Goal: Task Accomplishment & Management: Manage account settings

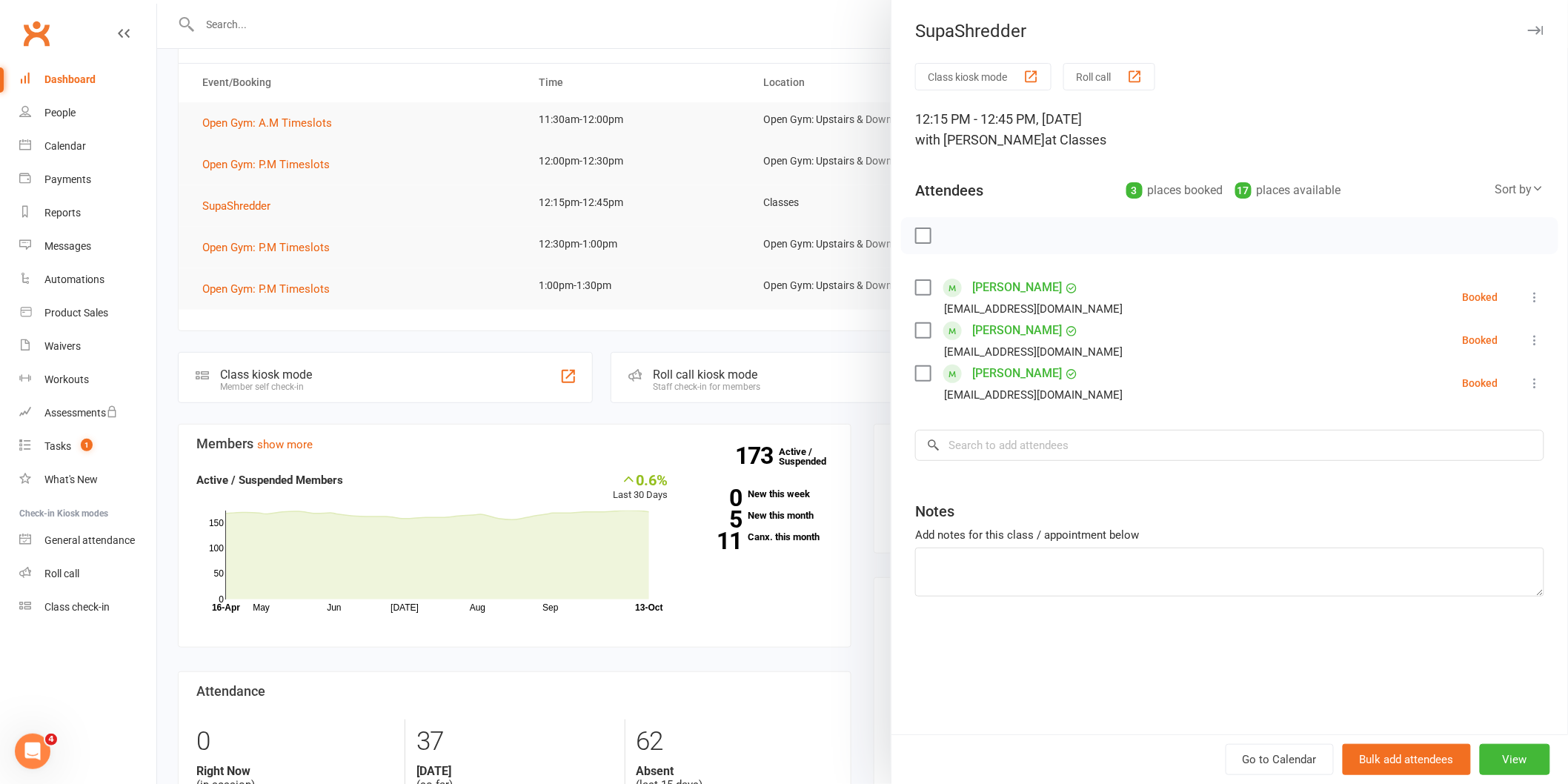
scroll to position [117, 0]
click at [915, 238] on label at bounding box center [923, 236] width 15 height 15
click at [949, 231] on icon "button" at bounding box center [955, 235] width 16 height 16
click at [731, 323] on div at bounding box center [862, 392] width 1410 height 784
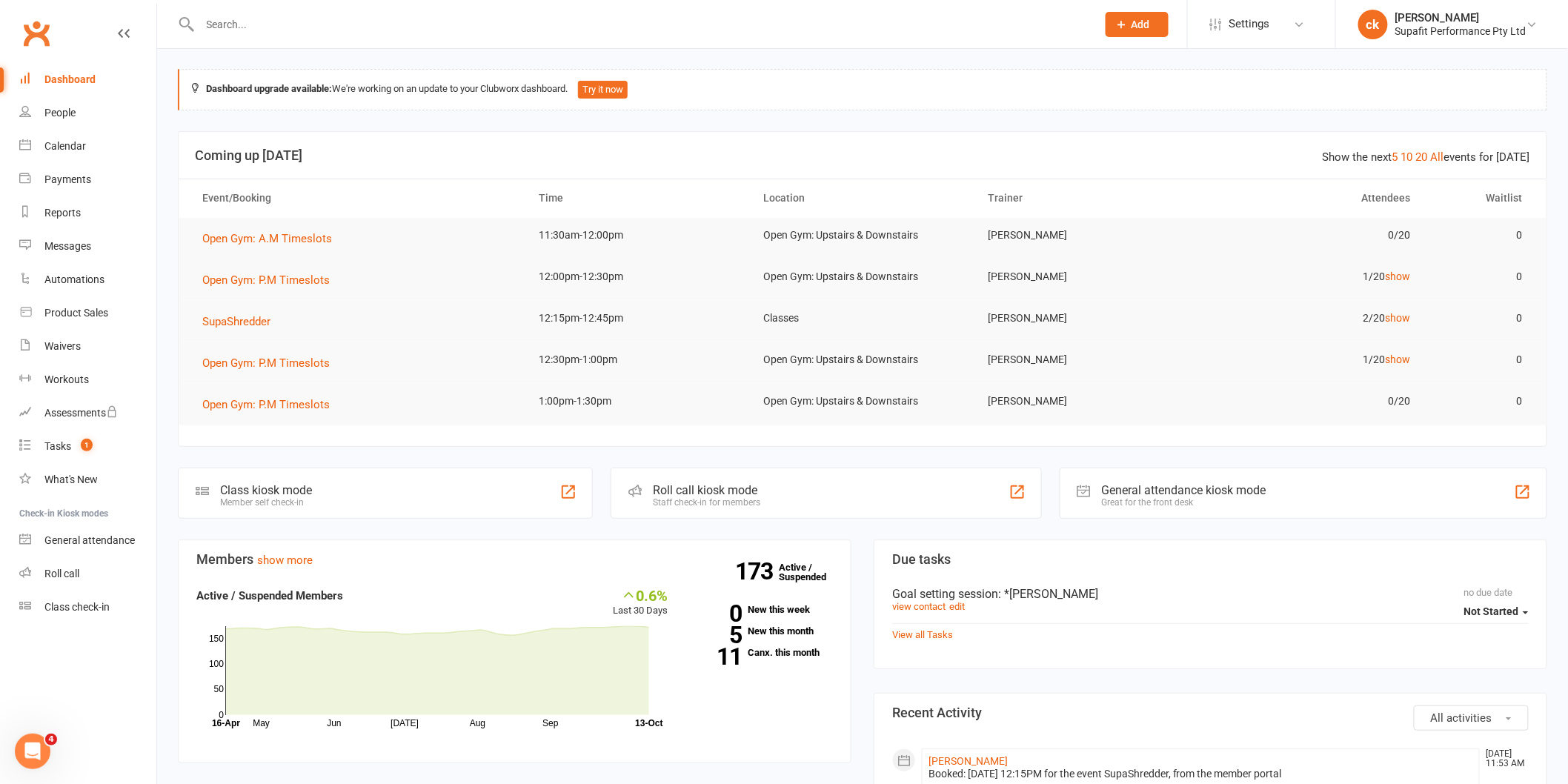
scroll to position [0, 0]
click at [1411, 154] on link "10" at bounding box center [1407, 158] width 12 height 13
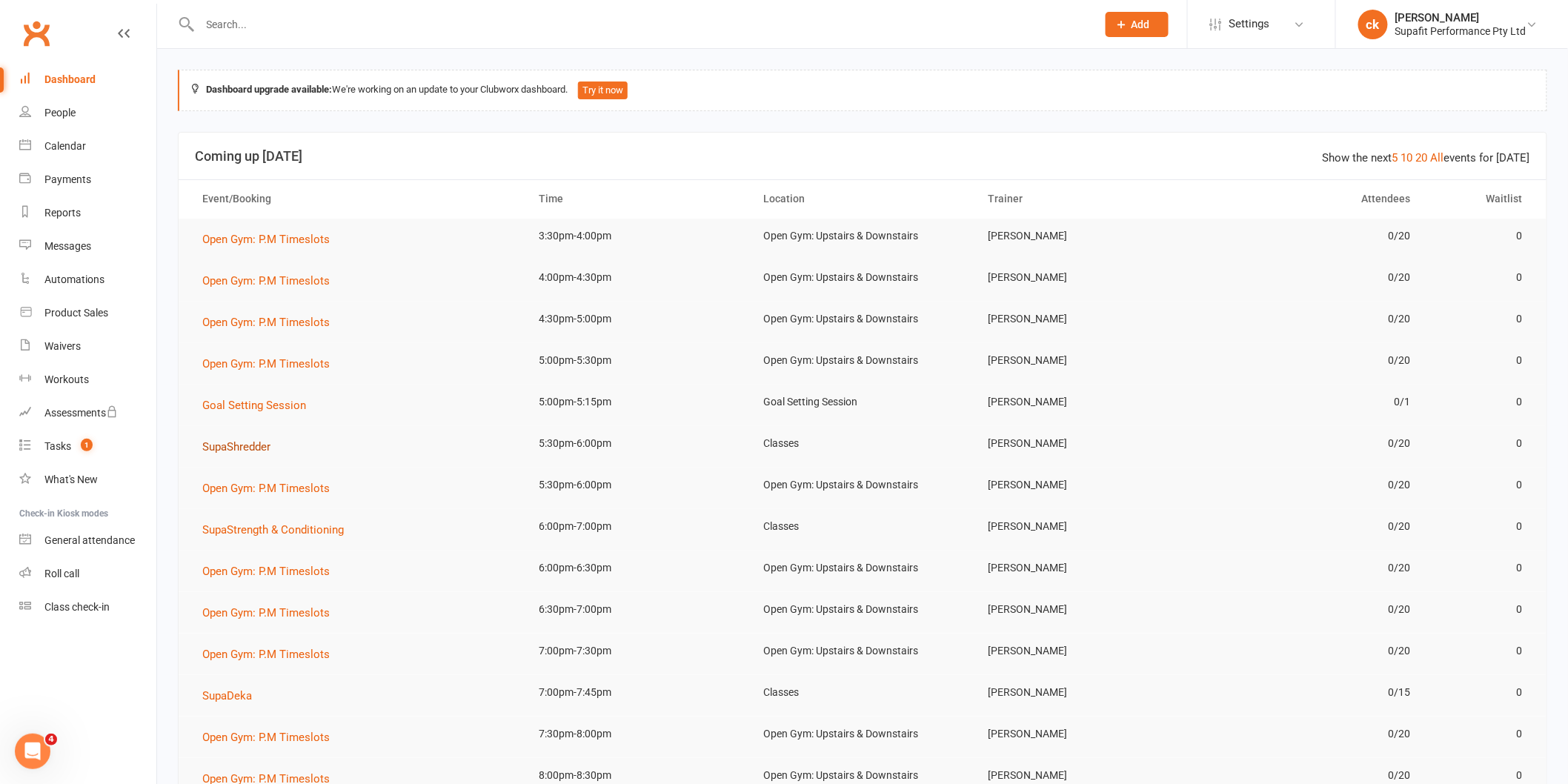
click at [224, 438] on button "SupaShredder" at bounding box center [242, 447] width 79 height 18
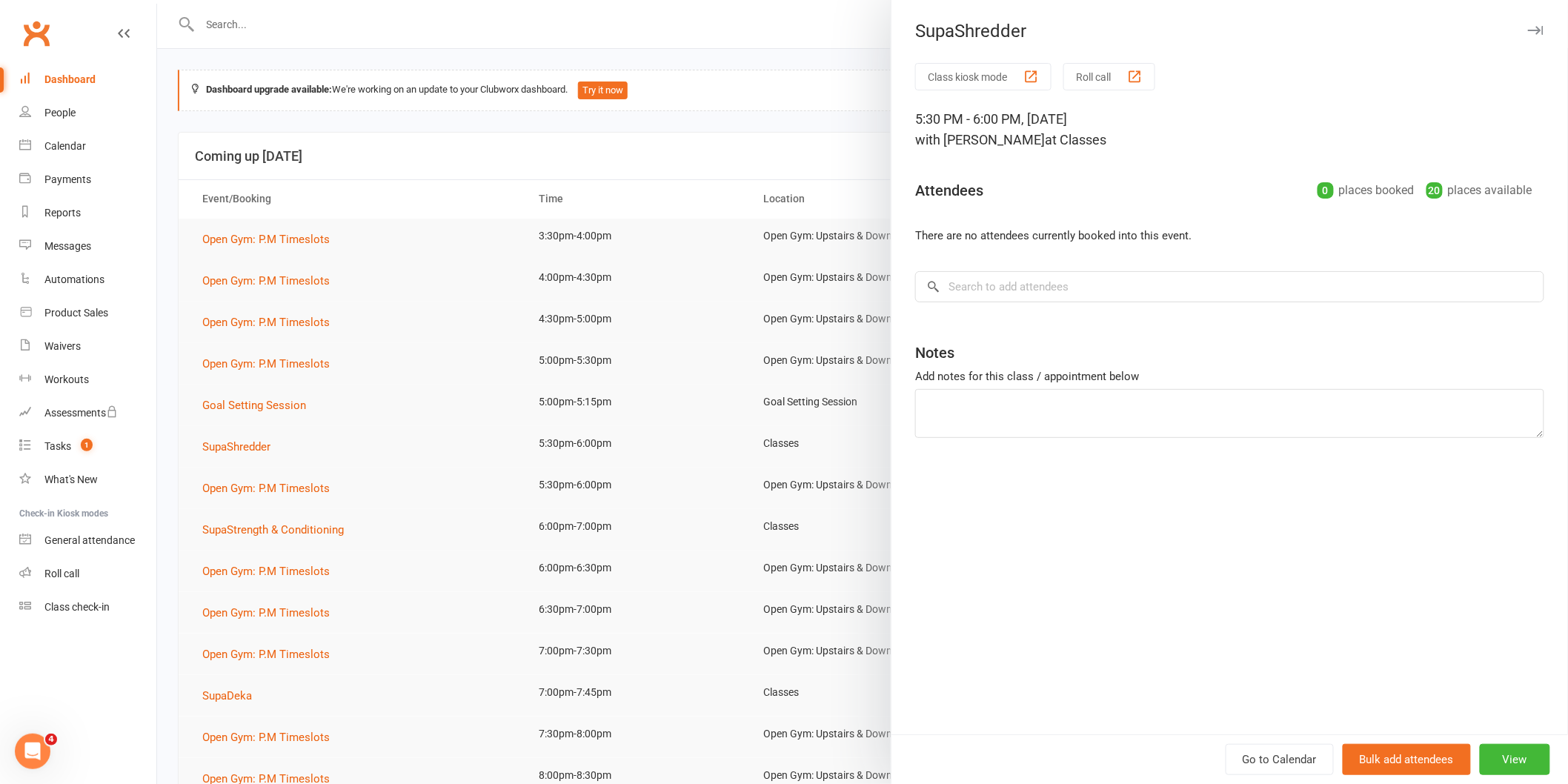
click at [542, 194] on div at bounding box center [862, 392] width 1410 height 784
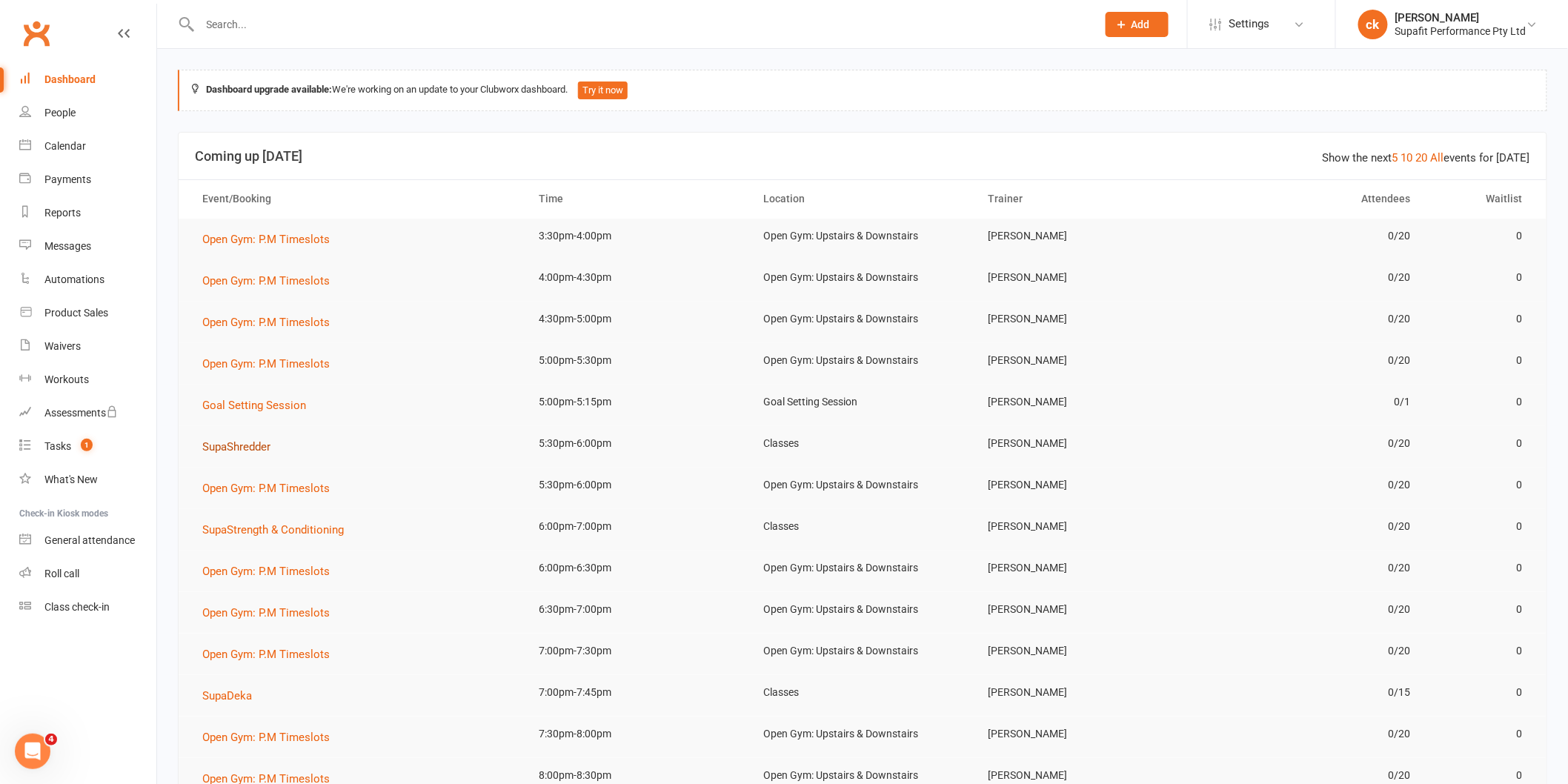
click at [238, 440] on span "SupaShredder" at bounding box center [236, 447] width 68 height 13
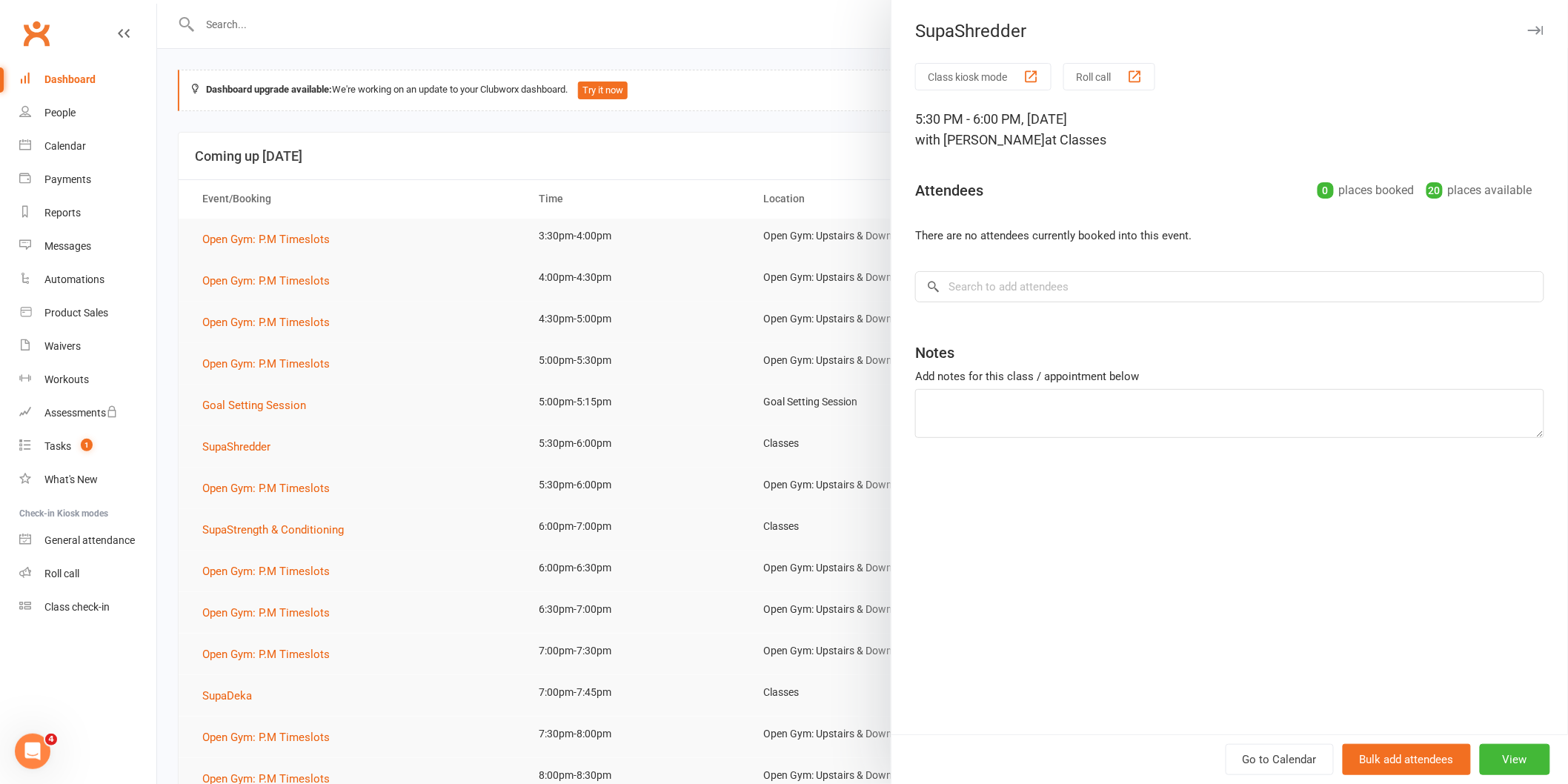
click at [532, 499] on div at bounding box center [862, 392] width 1410 height 784
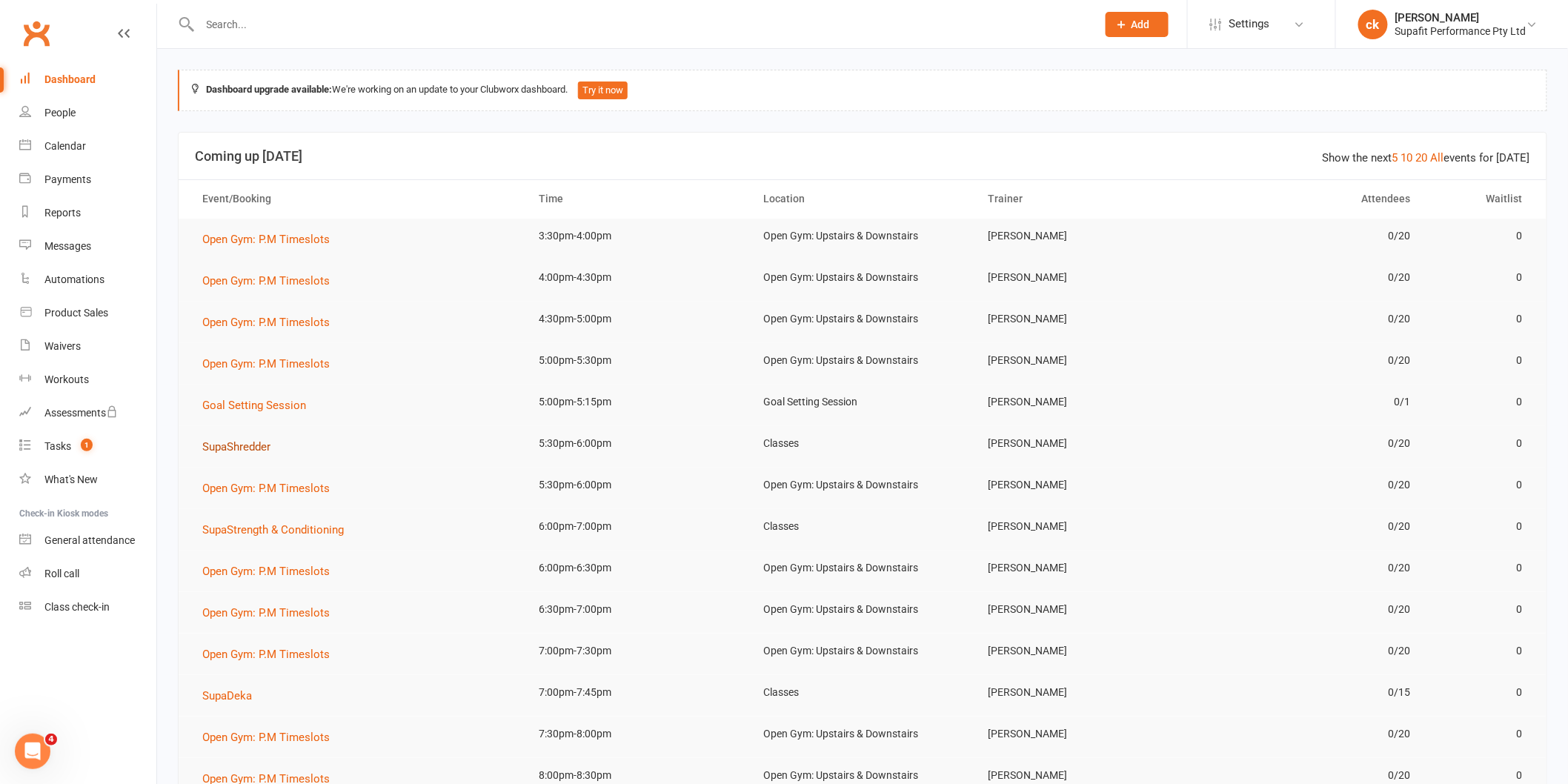
click at [236, 455] on button "SupaShredder" at bounding box center [242, 447] width 79 height 18
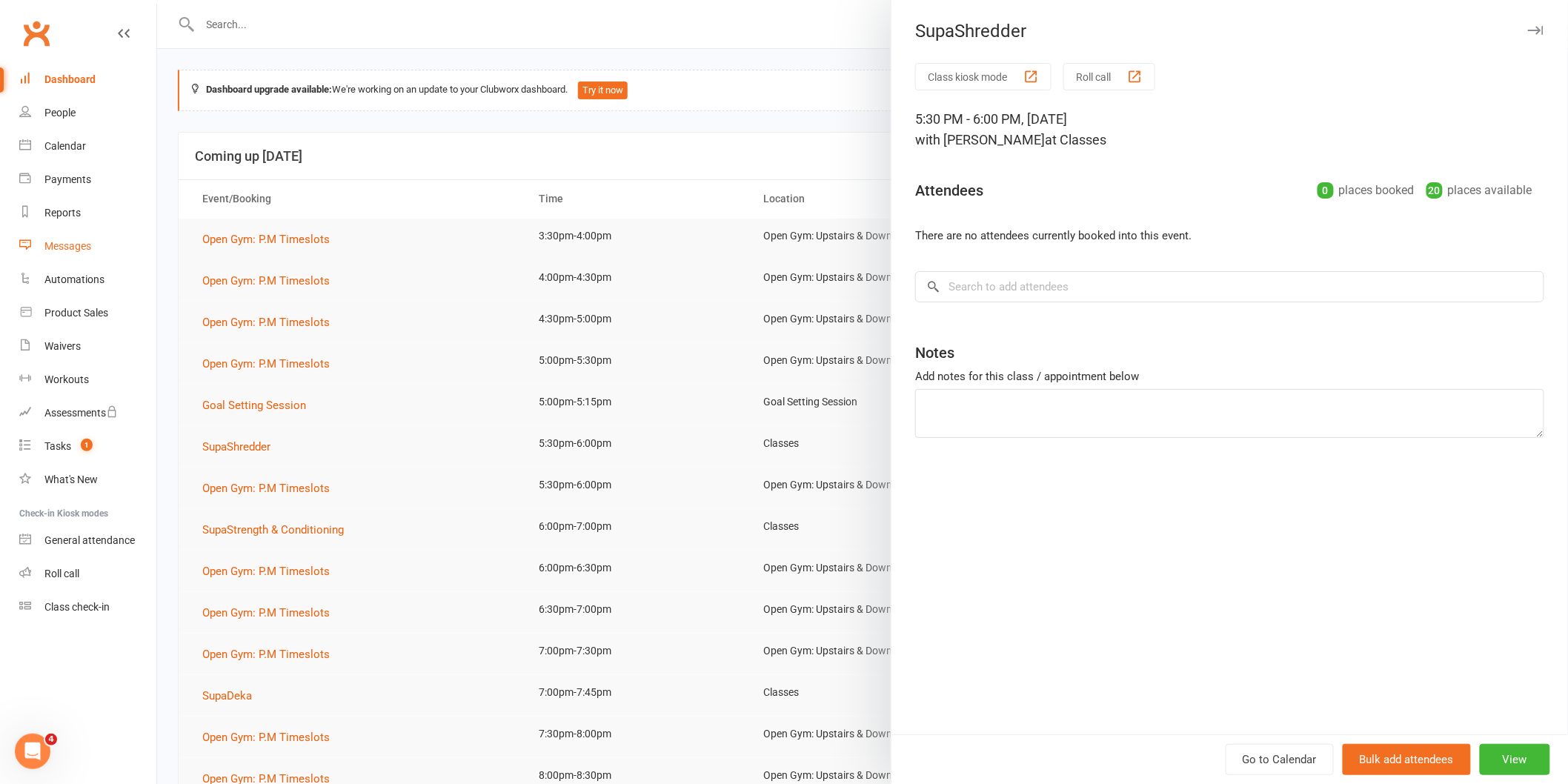
click at [80, 252] on link "Messages" at bounding box center [87, 247] width 137 height 34
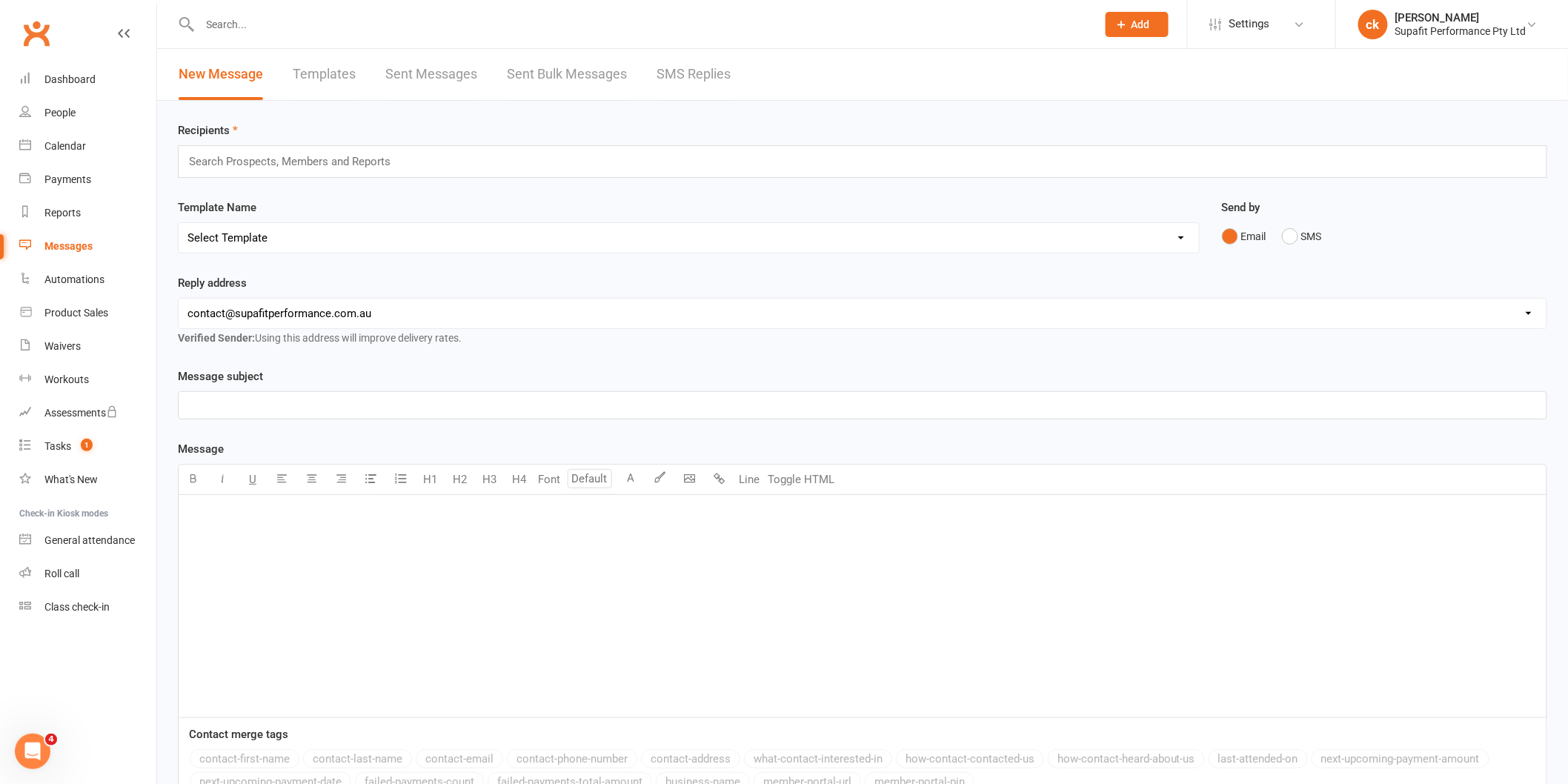
click at [447, 78] on link "Sent Messages" at bounding box center [431, 74] width 91 height 51
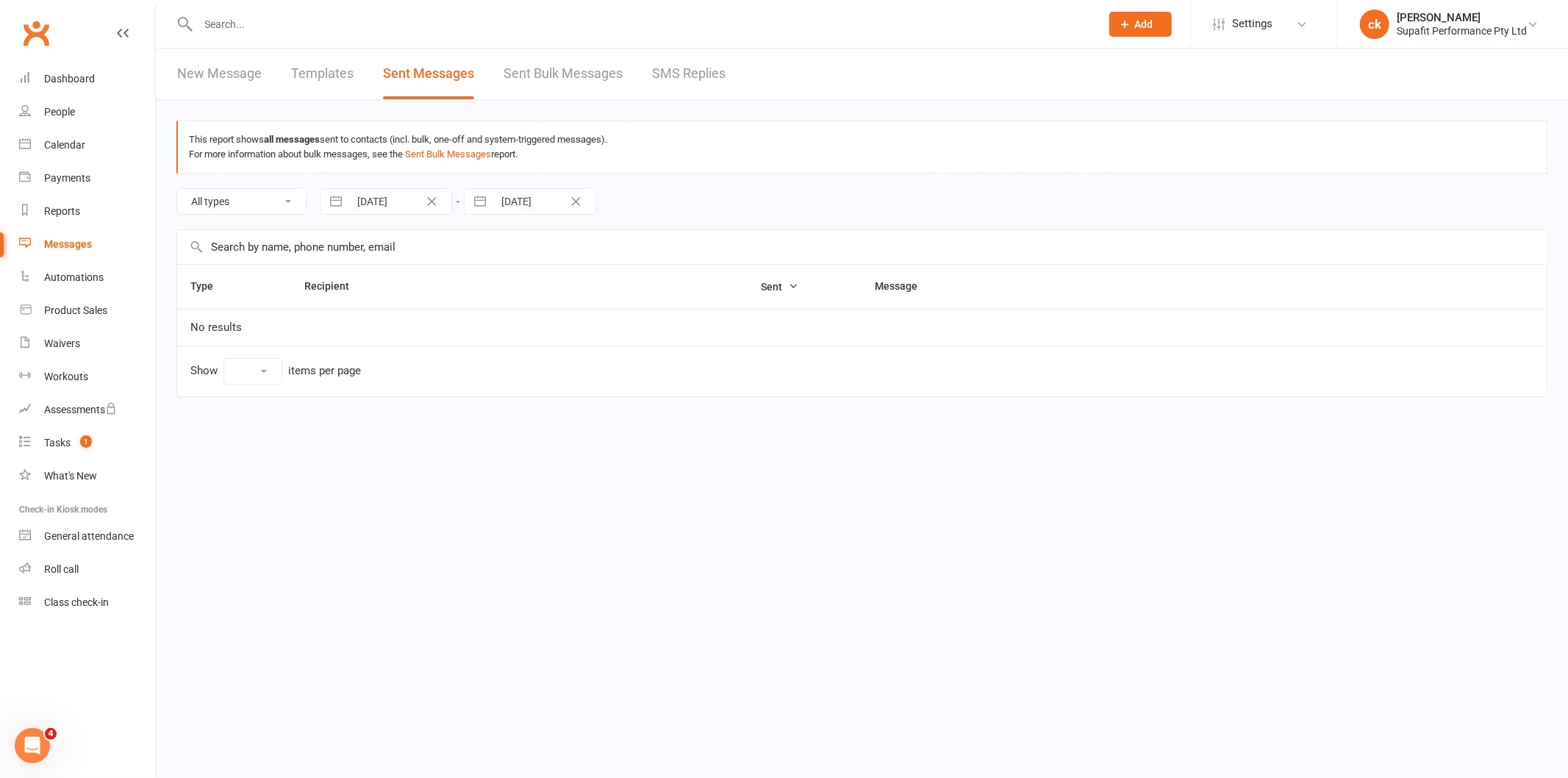
select select "10"
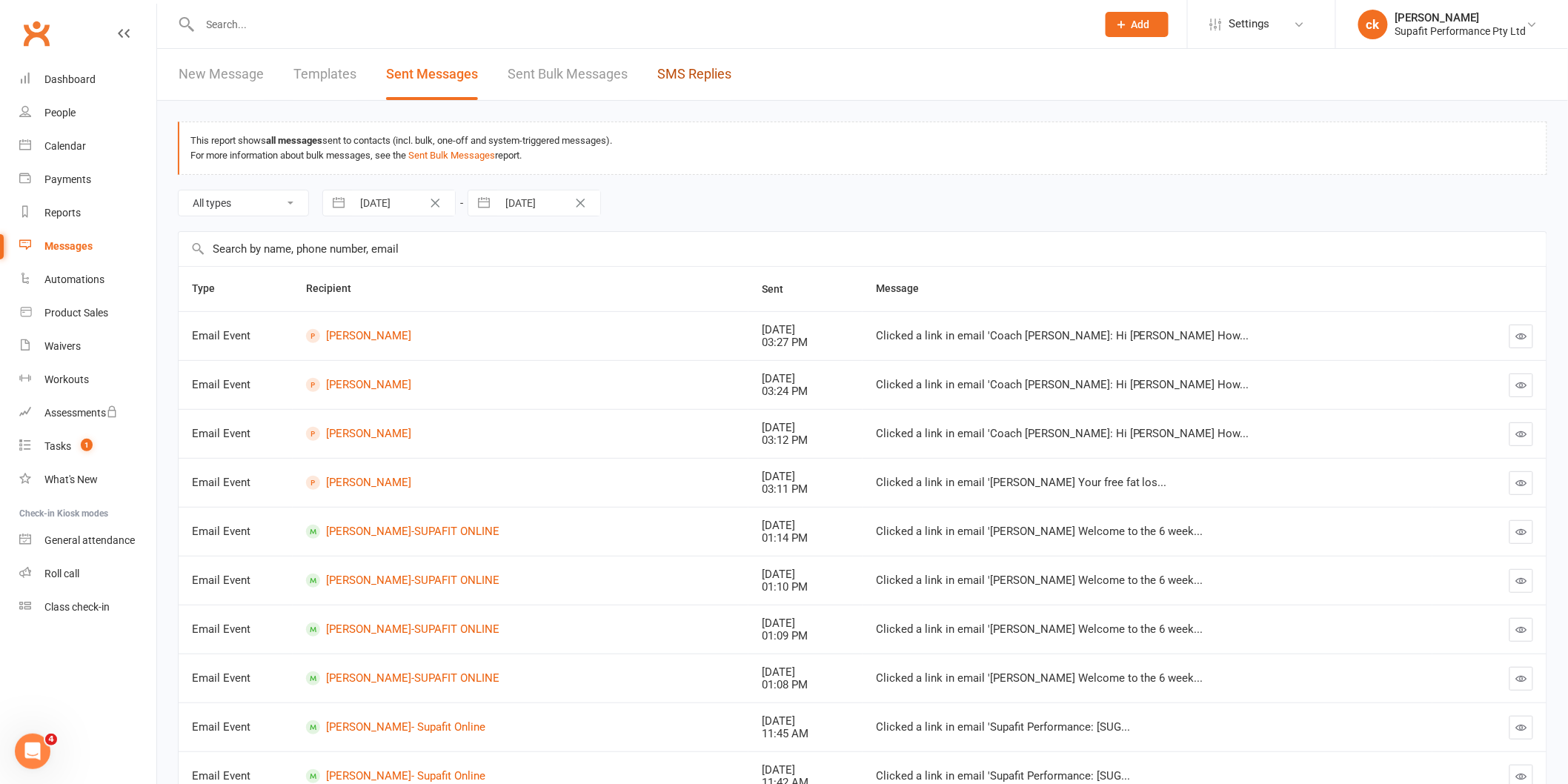
click at [723, 78] on link "SMS Replies" at bounding box center [694, 74] width 74 height 51
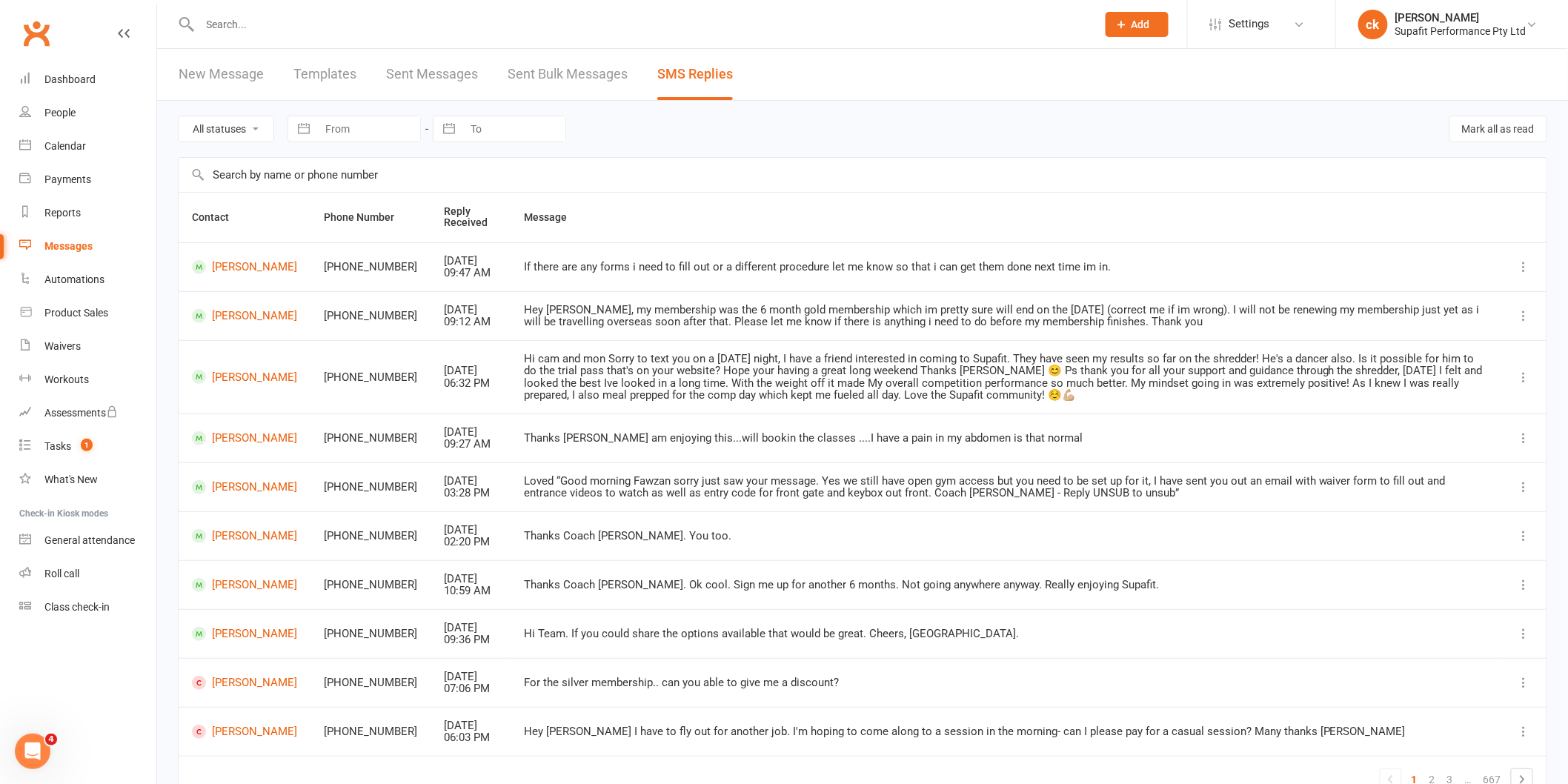
click at [55, 58] on div "Clubworx" at bounding box center [78, 42] width 156 height 55
click at [54, 71] on link "Dashboard" at bounding box center [87, 80] width 137 height 34
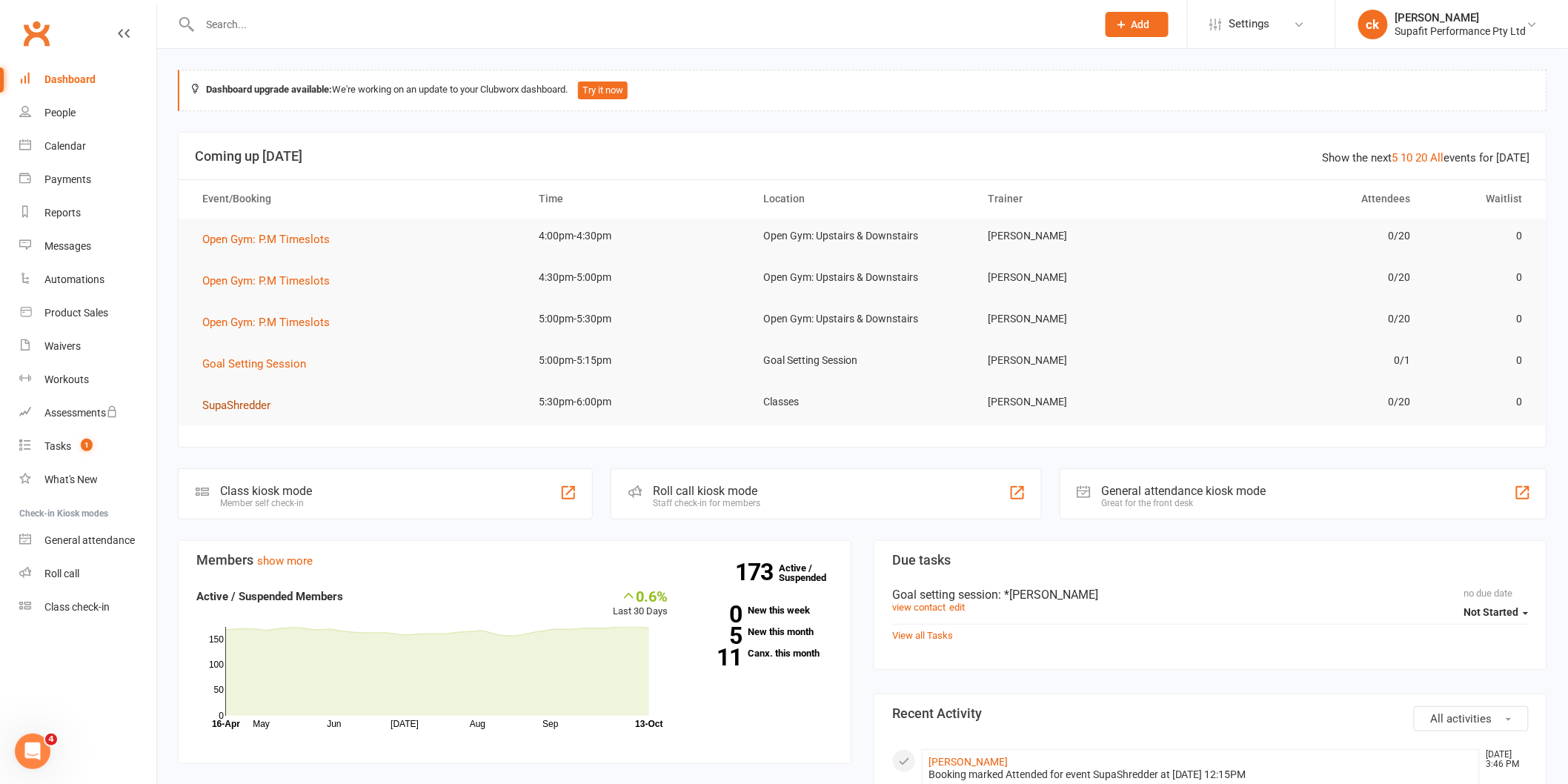
click at [238, 411] on button "SupaShredder" at bounding box center [242, 405] width 79 height 18
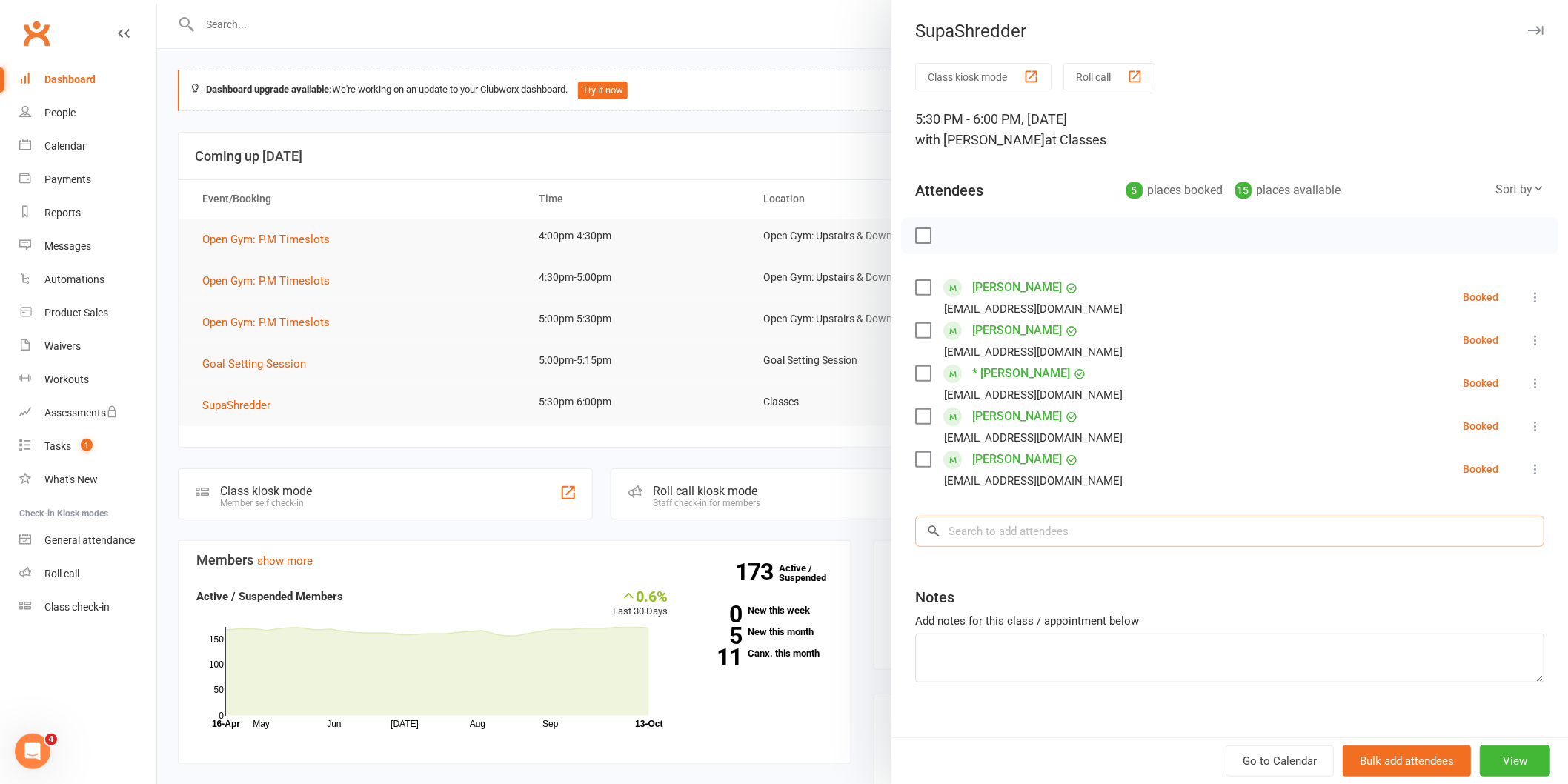
click at [1027, 542] on input "search" at bounding box center [1229, 531] width 629 height 31
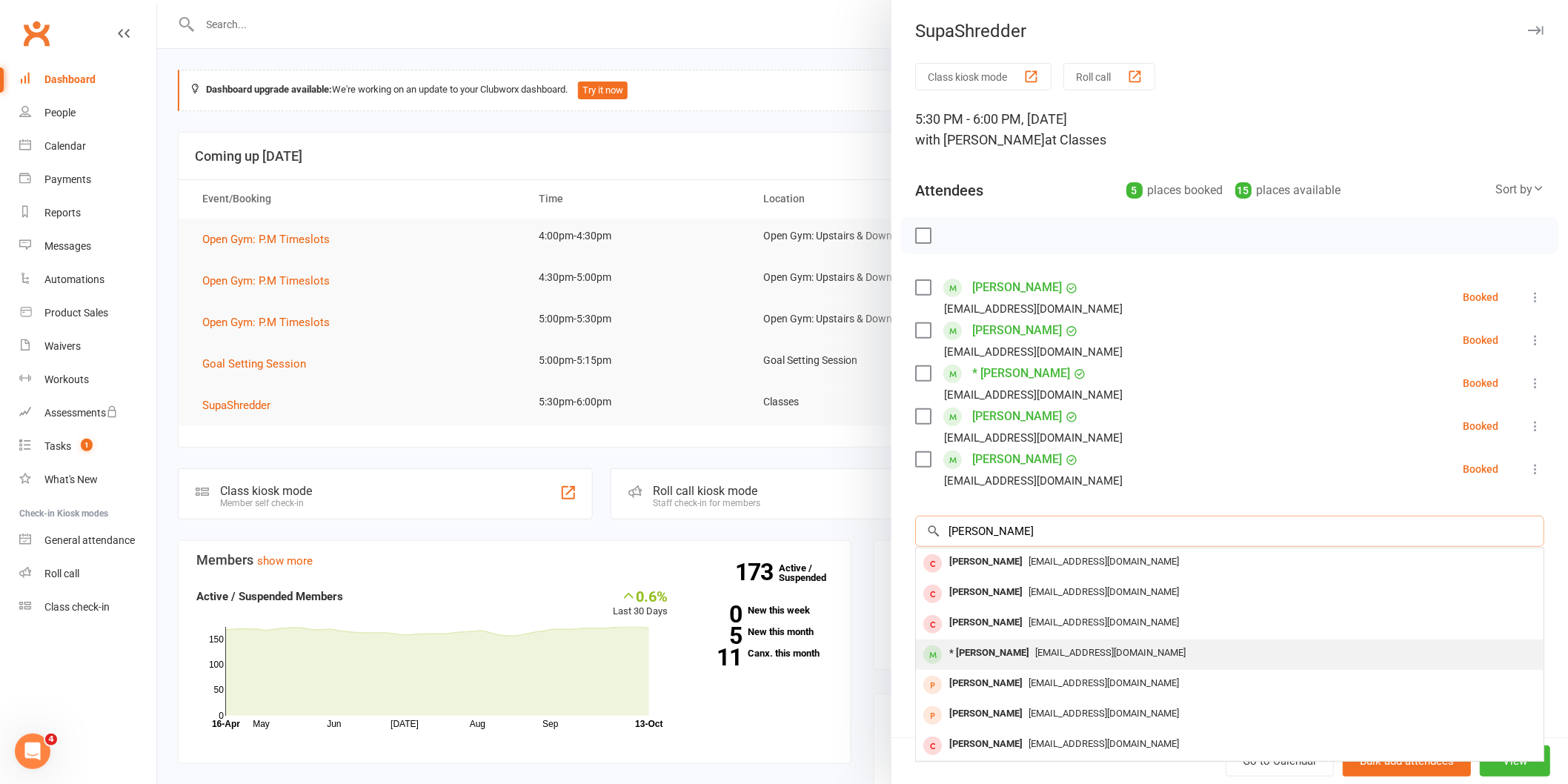
type input "[PERSON_NAME]"
click at [1120, 658] on div "[EMAIL_ADDRESS][DOMAIN_NAME]" at bounding box center [1229, 653] width 615 height 22
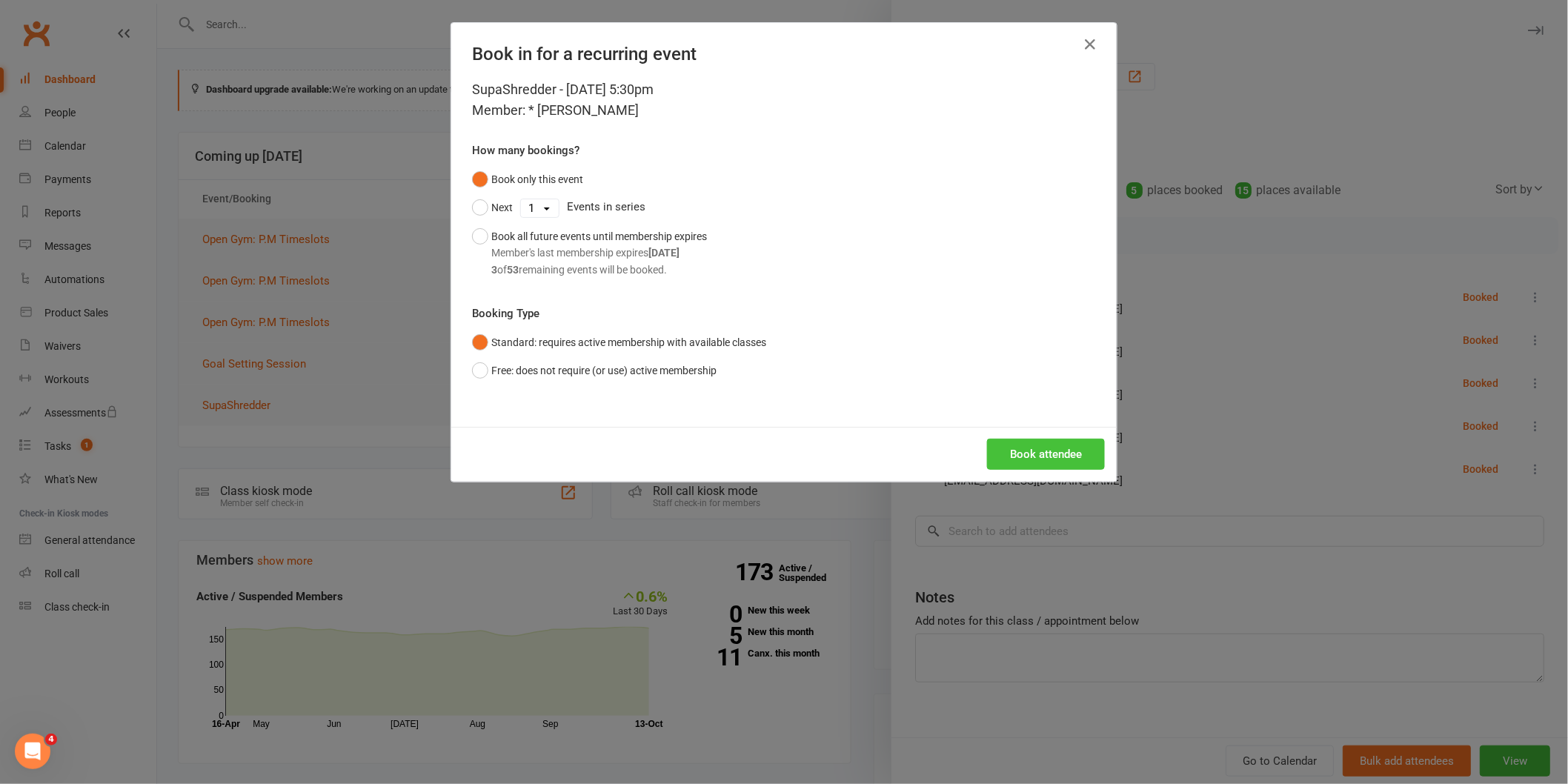
click at [1058, 463] on button "Book attendee" at bounding box center [1046, 453] width 118 height 31
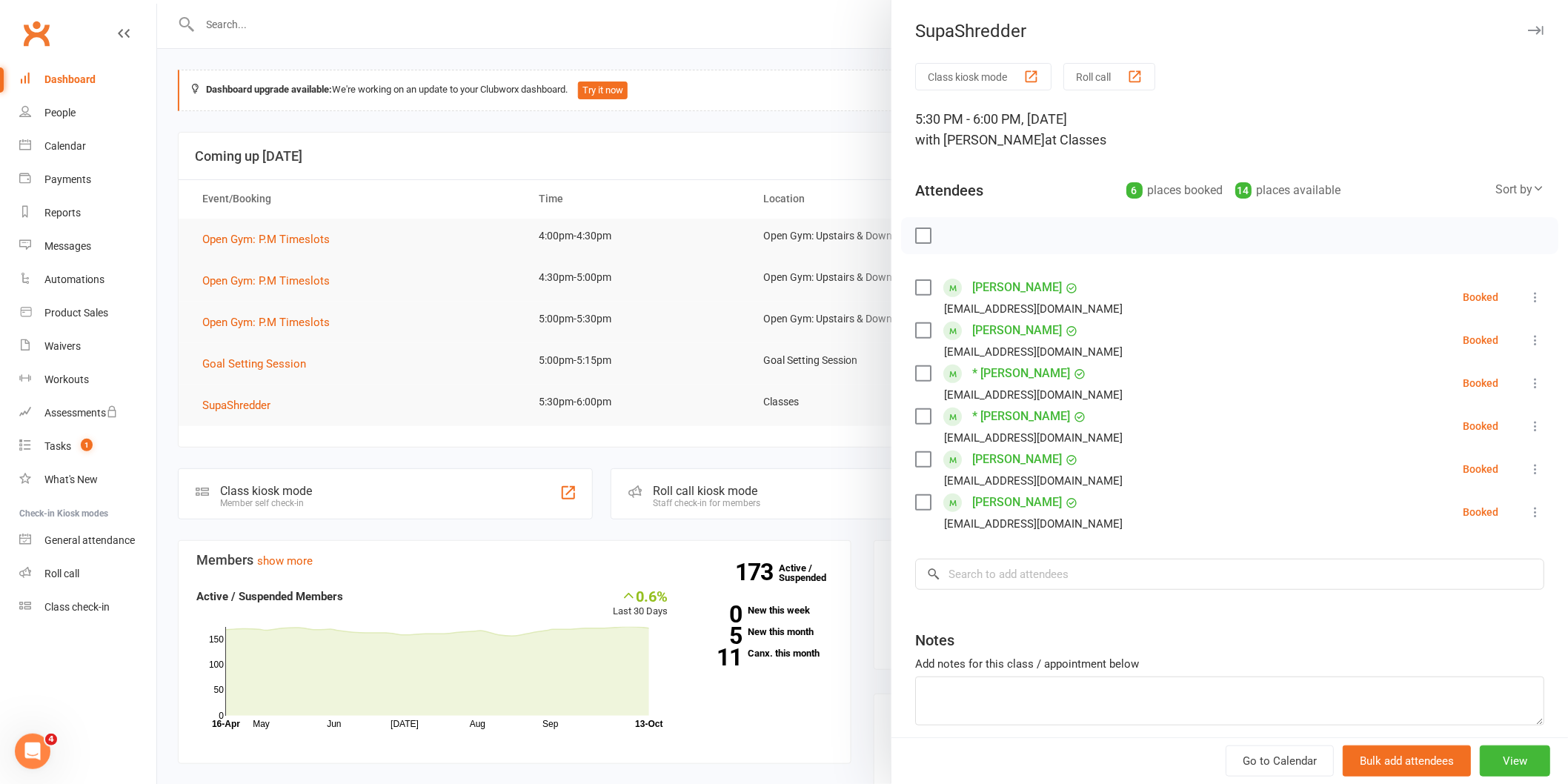
click at [437, 191] on div at bounding box center [862, 392] width 1410 height 784
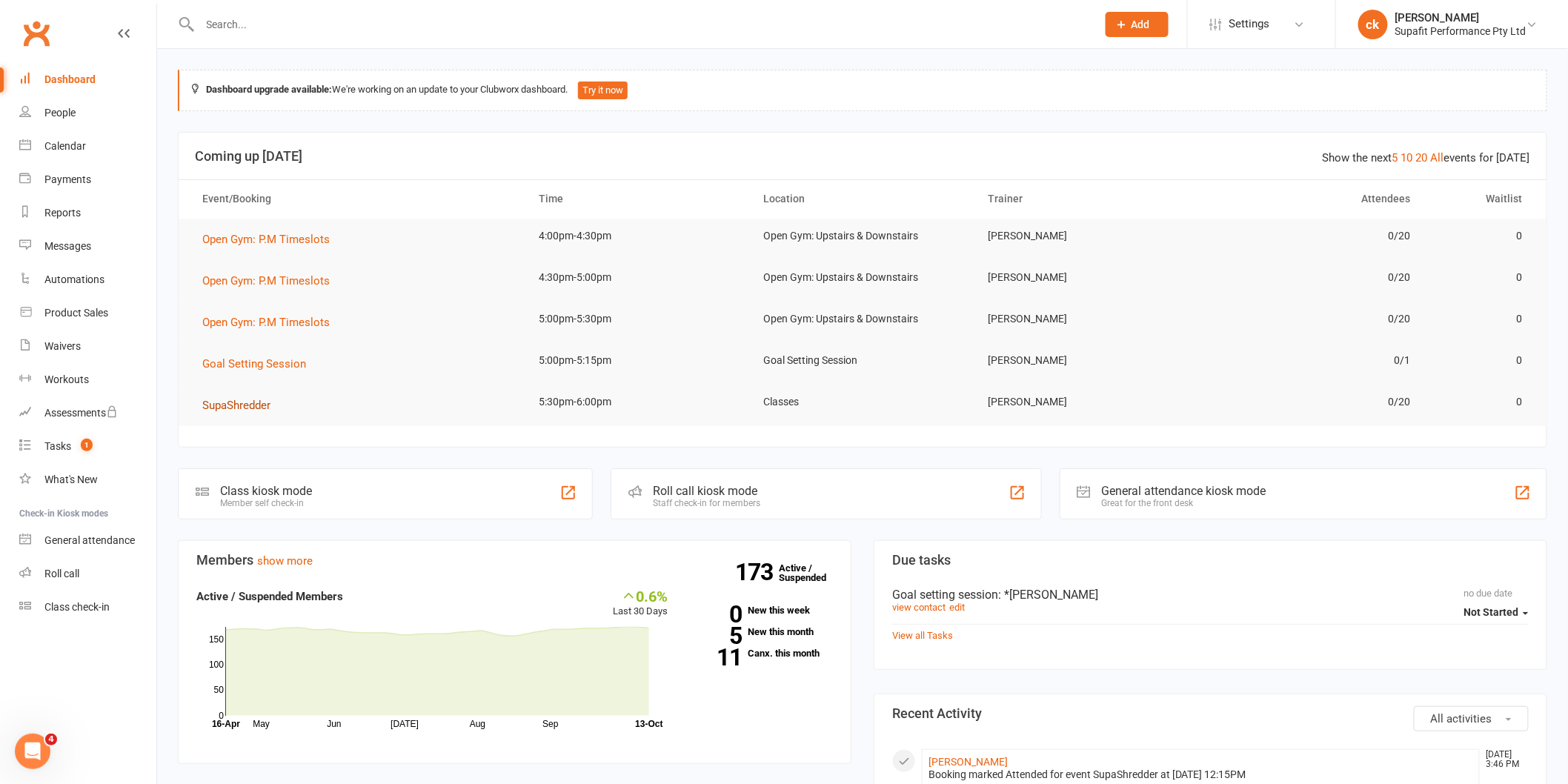
click at [255, 403] on span "SupaShredder" at bounding box center [236, 405] width 68 height 13
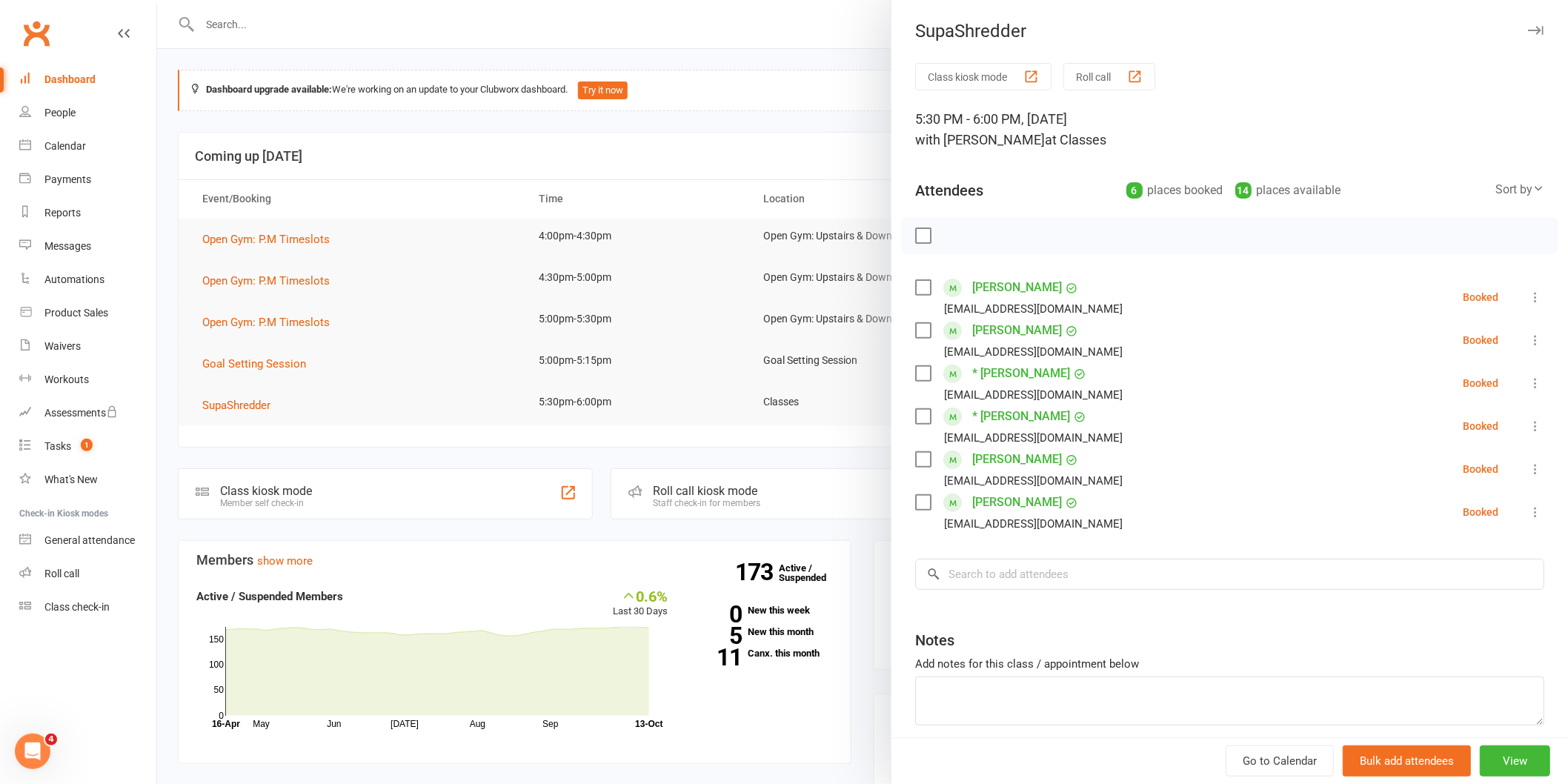
drag, startPoint x: 442, startPoint y: 344, endPoint x: 432, endPoint y: 345, distance: 10.0
click at [432, 345] on div at bounding box center [862, 392] width 1410 height 784
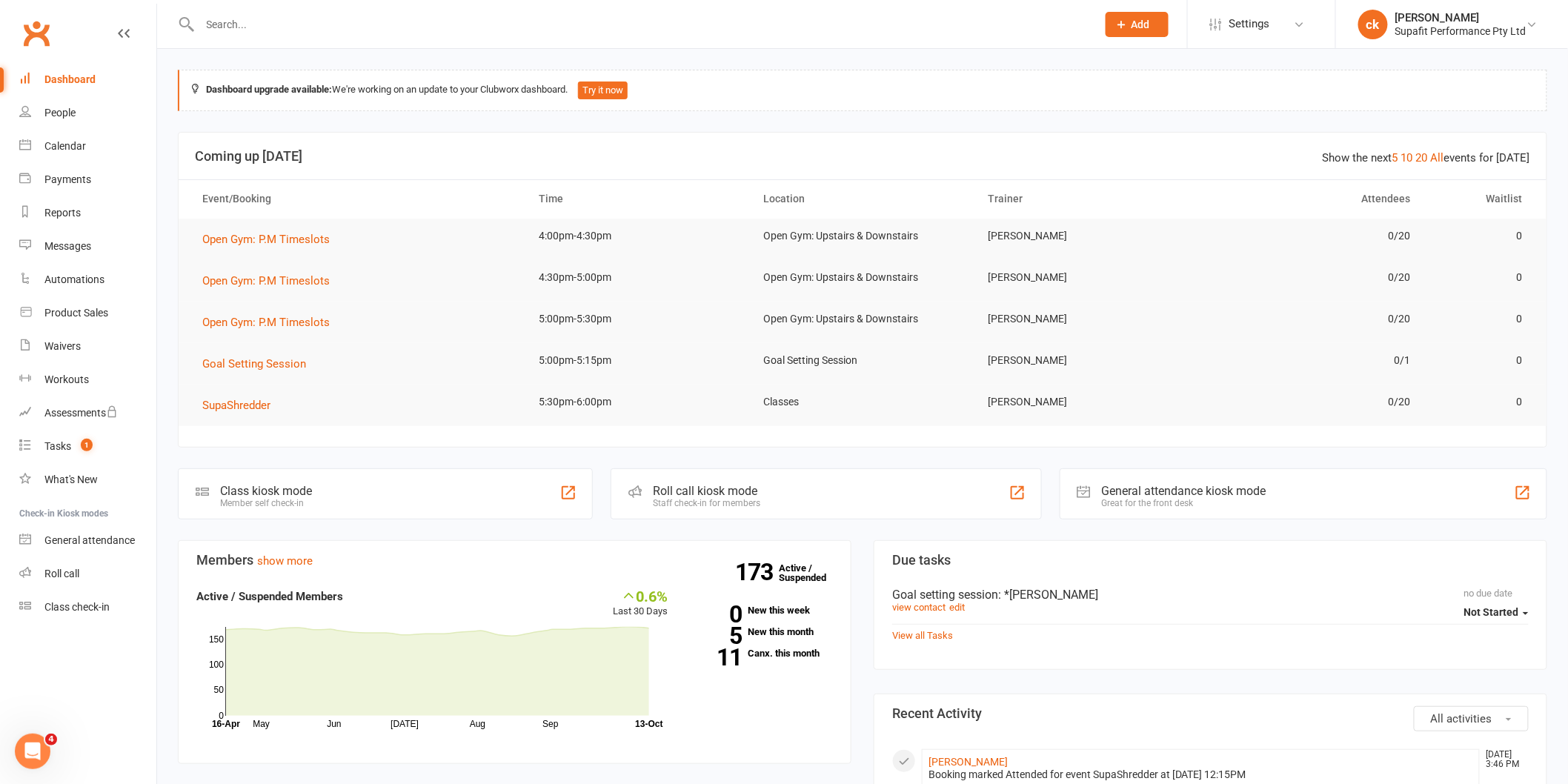
click at [1415, 164] on div "Show the next 5 10 20 All events for [DATE]" at bounding box center [1425, 157] width 207 height 18
click at [1410, 156] on link "10" at bounding box center [1407, 158] width 12 height 13
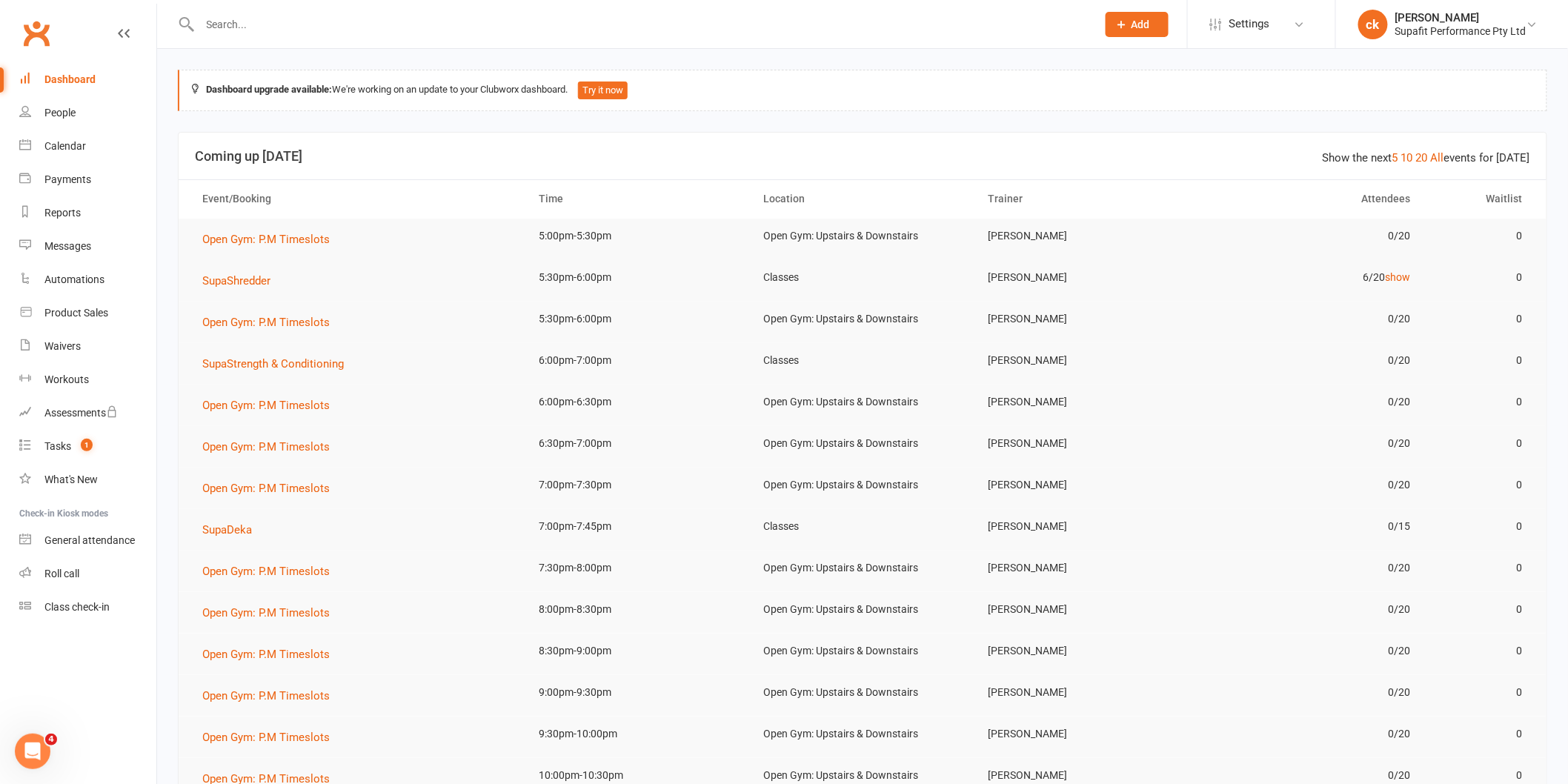
click at [274, 351] on td "SupaStrength & Conditioning" at bounding box center [358, 363] width 337 height 41
click at [283, 375] on td "SupaStrength & Conditioning" at bounding box center [358, 363] width 337 height 41
click at [285, 366] on span "SupaStrength & Conditioning" at bounding box center [273, 363] width 142 height 13
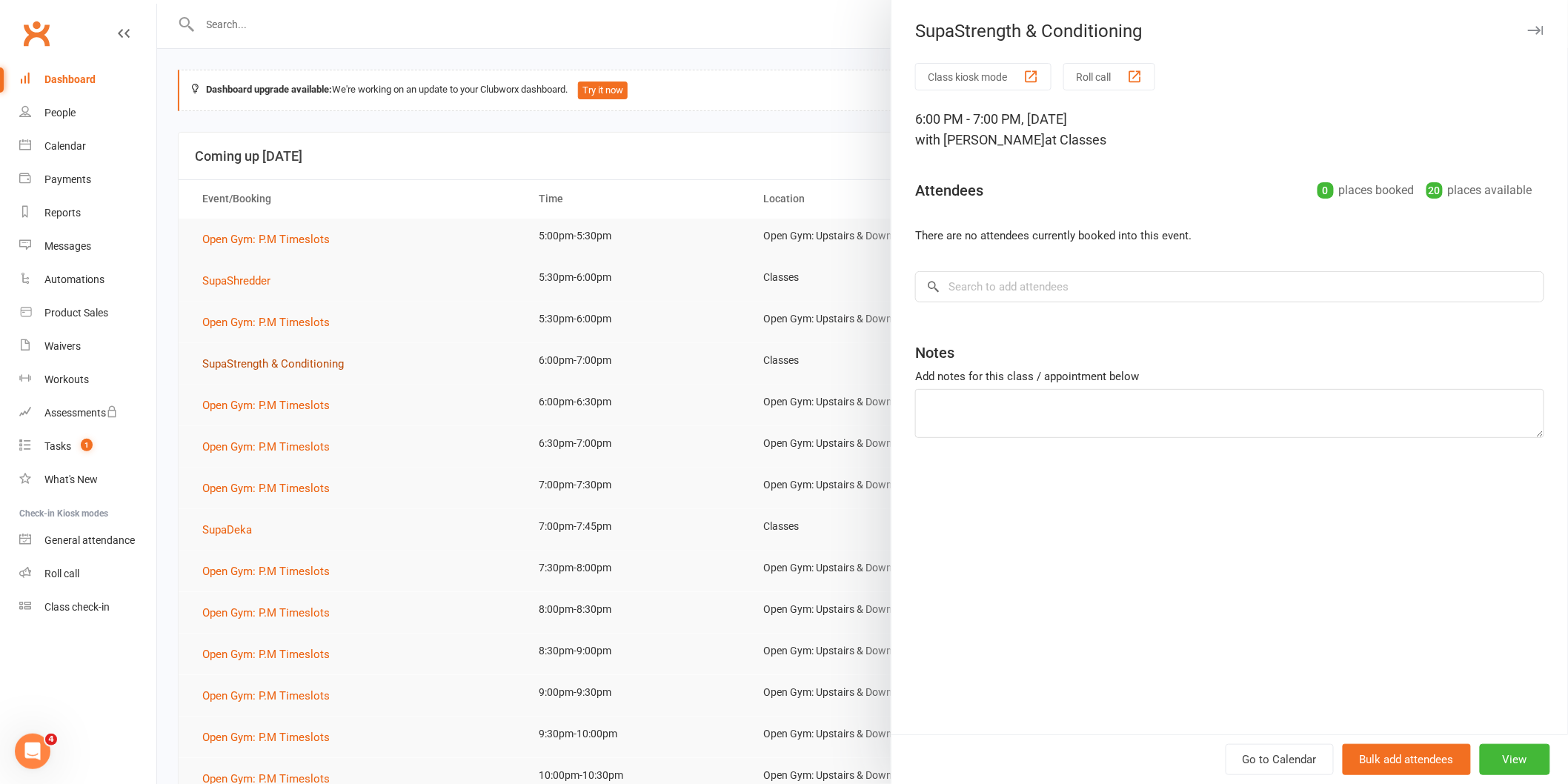
click at [285, 366] on div at bounding box center [862, 392] width 1410 height 784
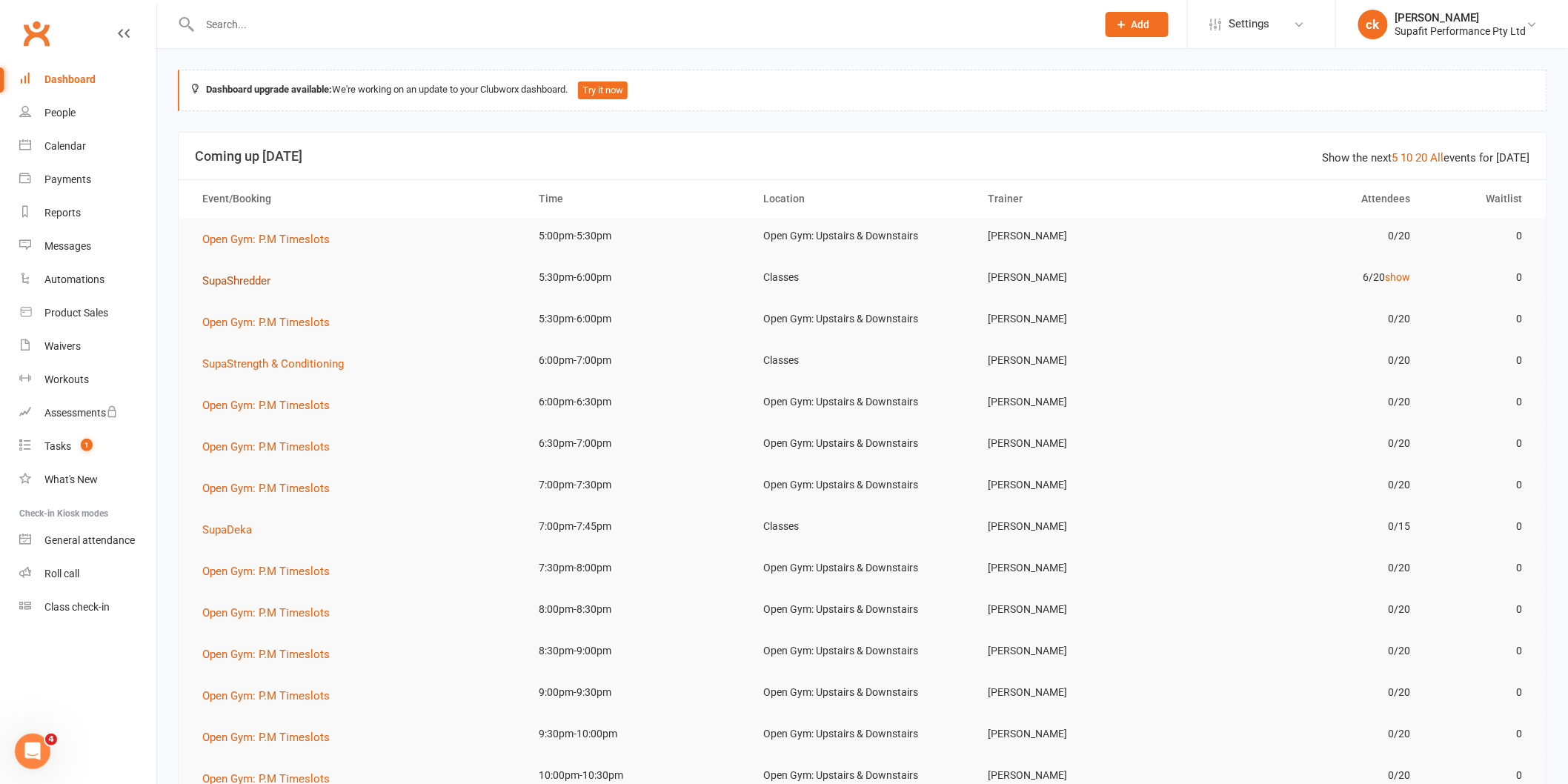
click at [249, 285] on span "SupaShredder" at bounding box center [236, 281] width 68 height 13
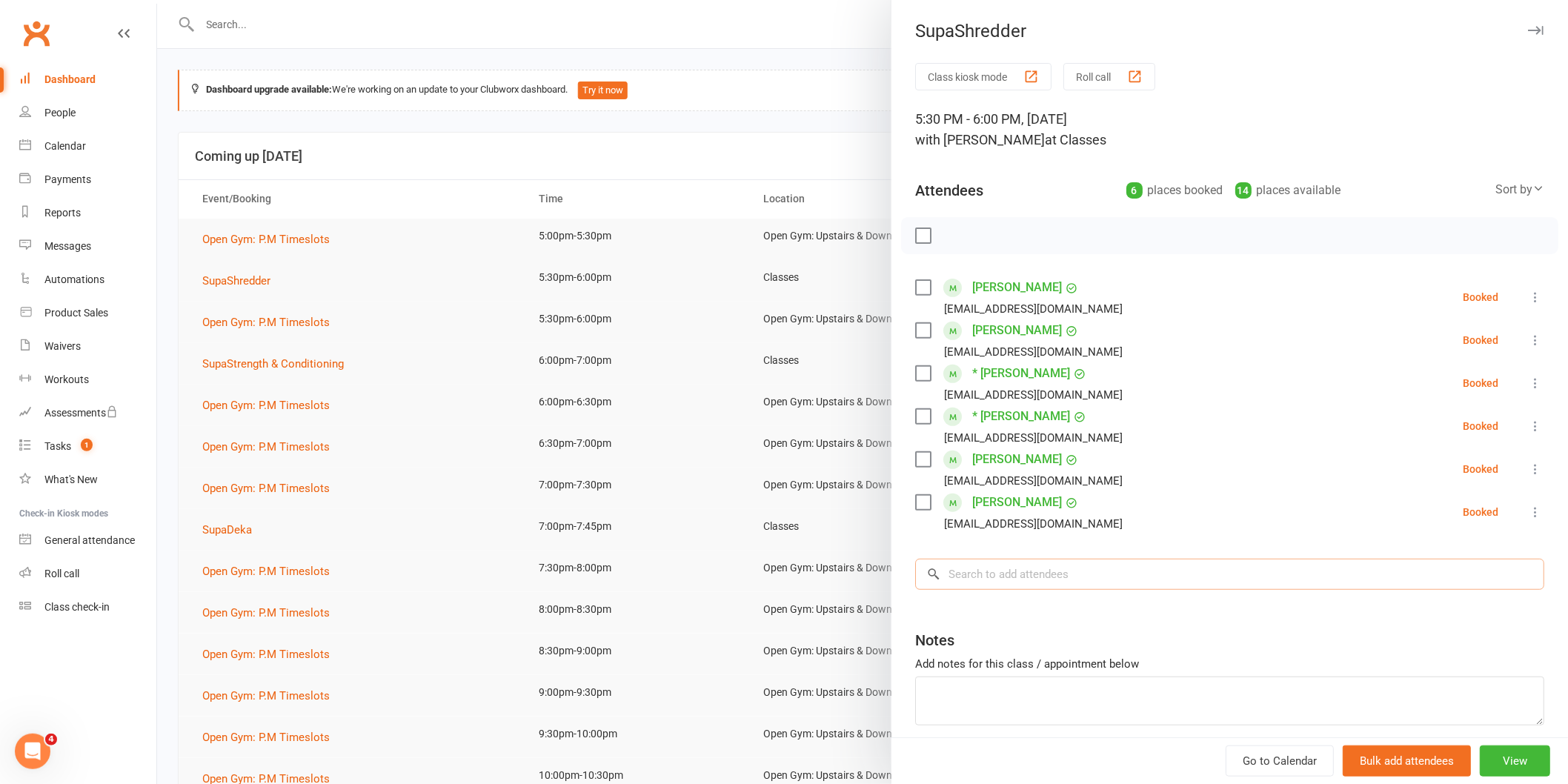
click at [1069, 567] on input "search" at bounding box center [1229, 573] width 629 height 31
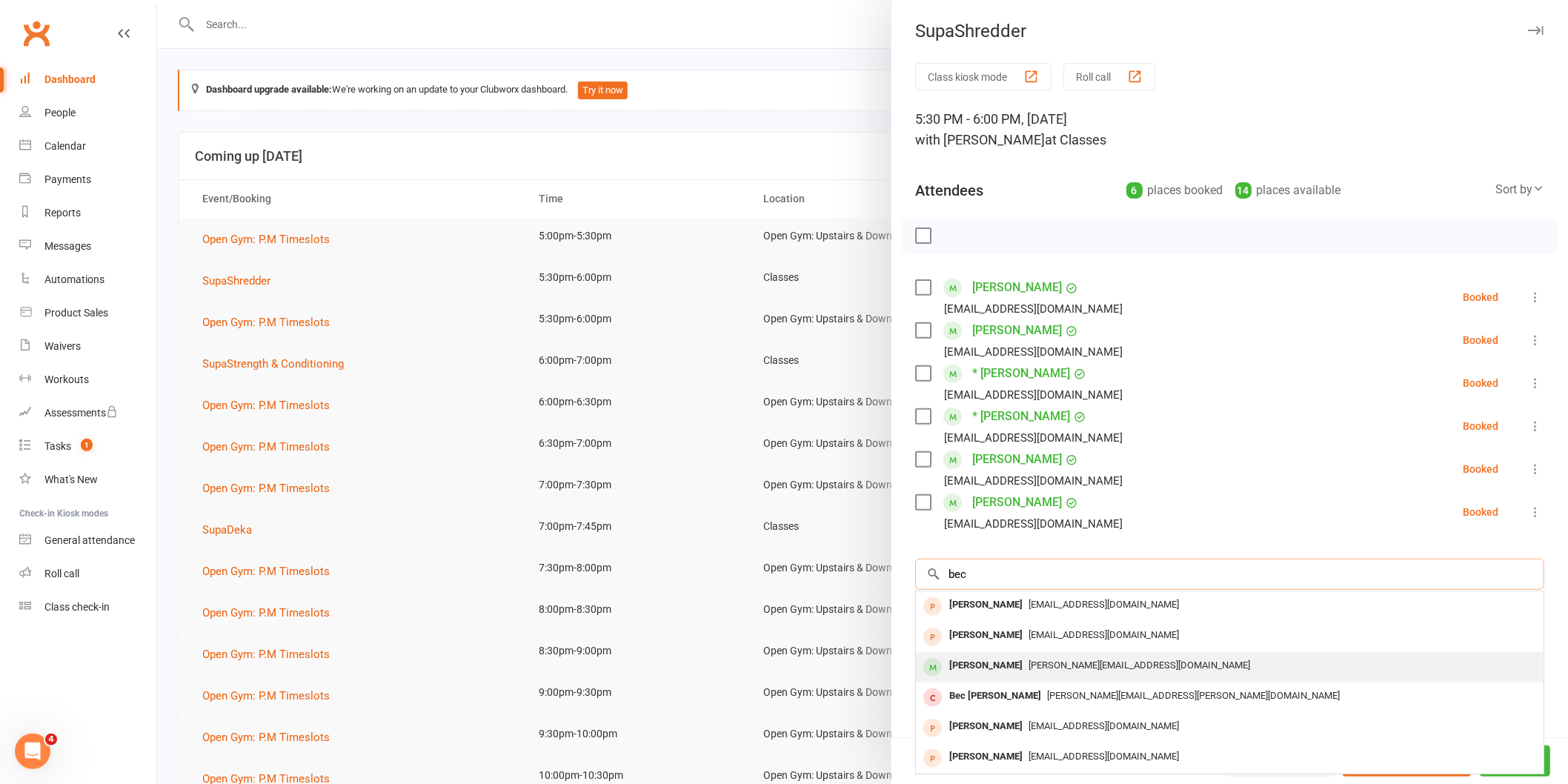
type input "bec"
click at [1101, 652] on div "[PERSON_NAME] [PERSON_NAME][EMAIL_ADDRESS][DOMAIN_NAME]" at bounding box center [1230, 667] width 628 height 30
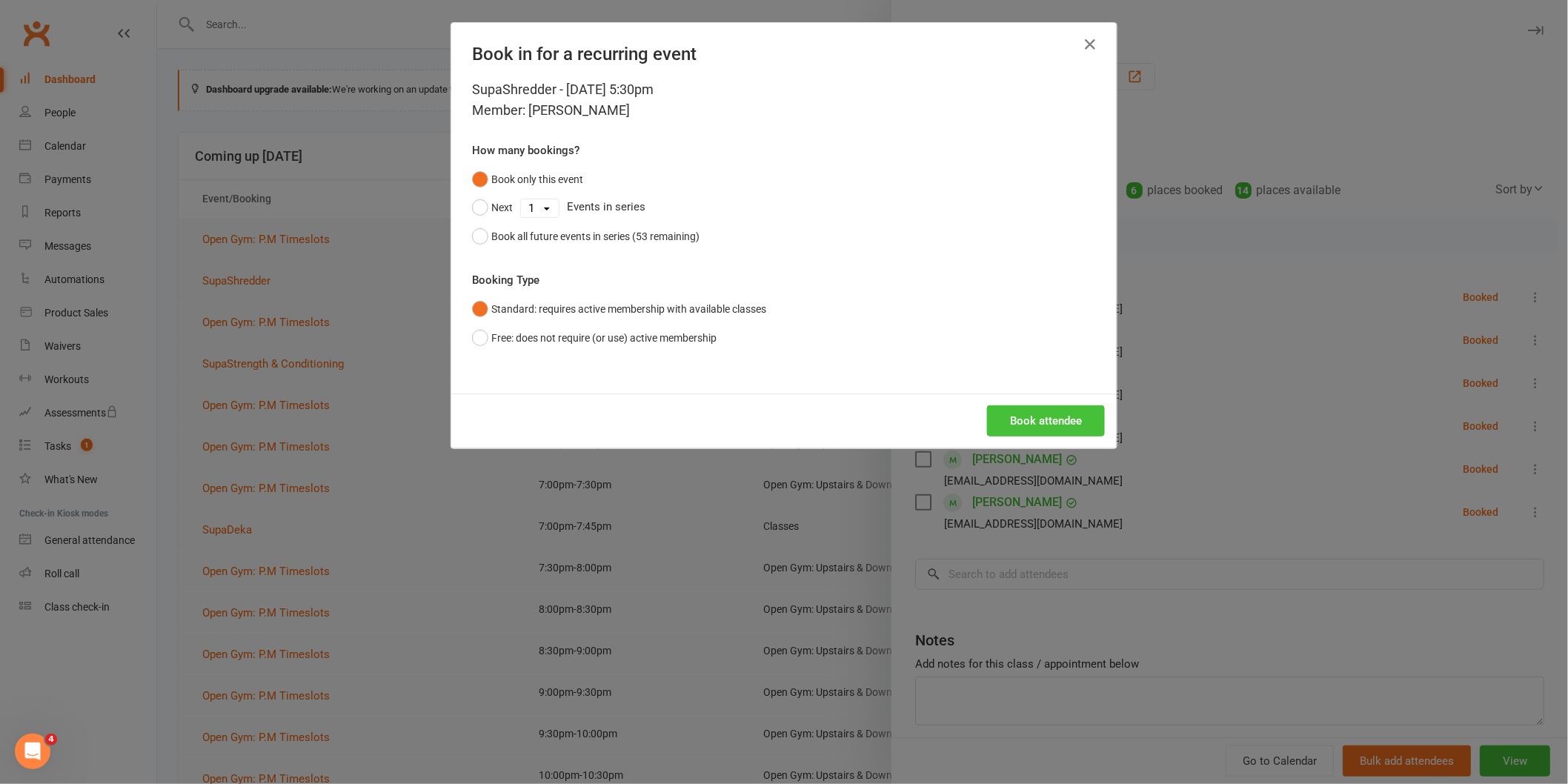
click at [1012, 417] on button "Book attendee" at bounding box center [1046, 421] width 118 height 31
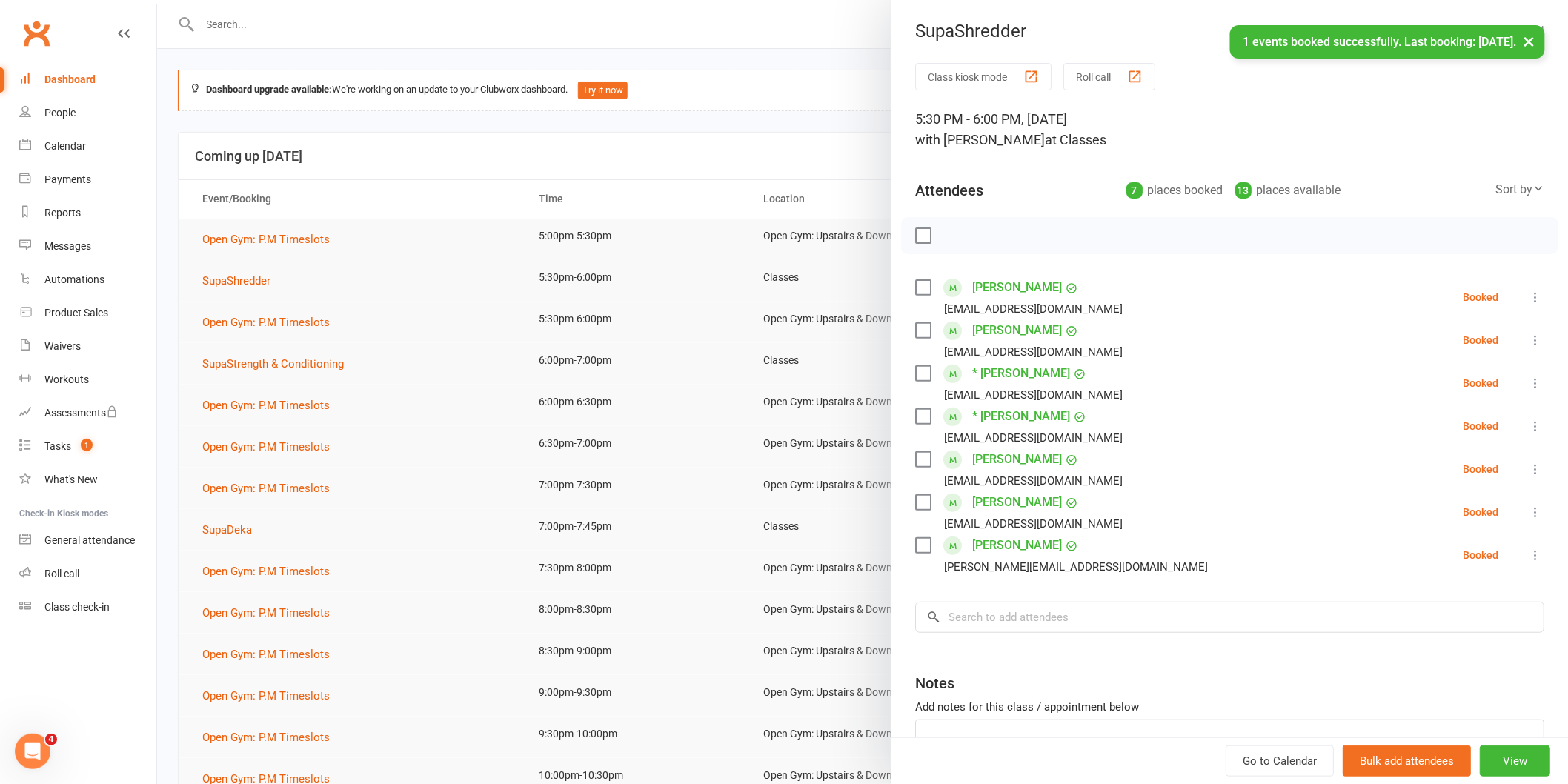
click at [916, 237] on label at bounding box center [923, 236] width 15 height 15
drag, startPoint x: 944, startPoint y: 238, endPoint x: 874, endPoint y: 77, distance: 175.6
click at [948, 238] on icon "button" at bounding box center [955, 235] width 16 height 16
